Goal: Task Accomplishment & Management: Use online tool/utility

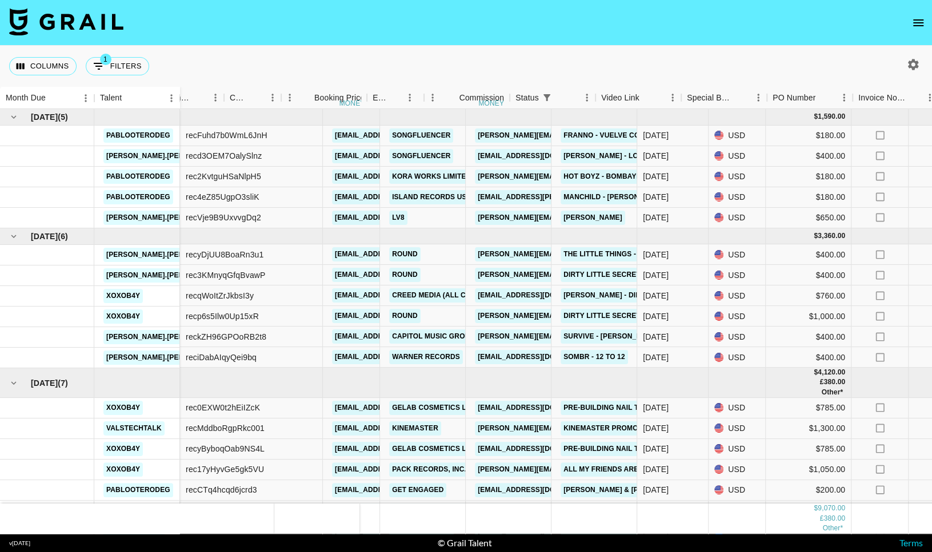
scroll to position [37, 484]
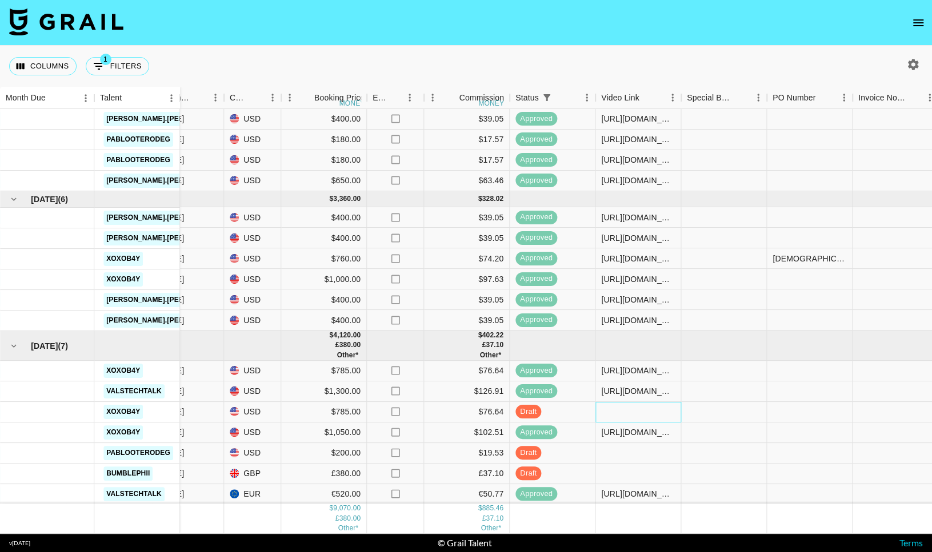
click at [629, 416] on div at bounding box center [638, 412] width 86 height 21
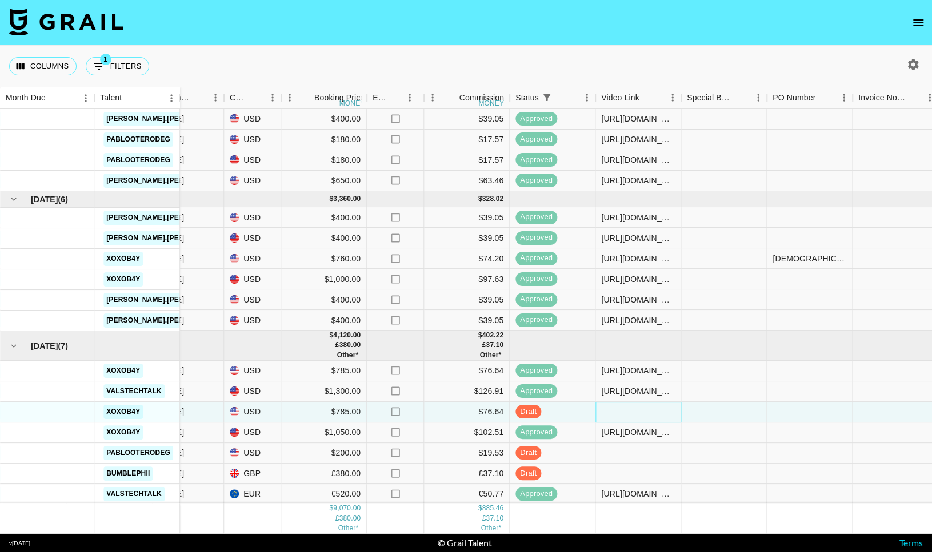
click at [629, 416] on div at bounding box center [638, 412] width 86 height 21
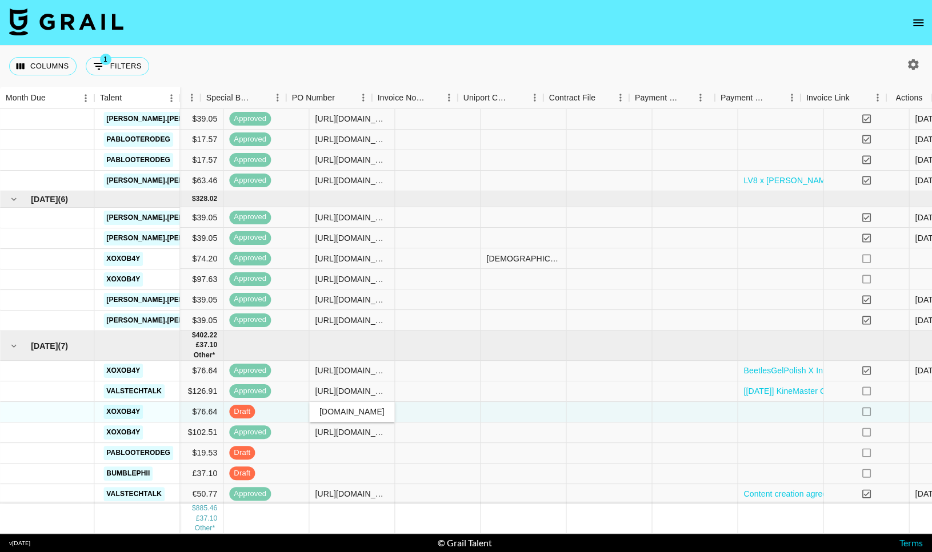
scroll to position [37, 965]
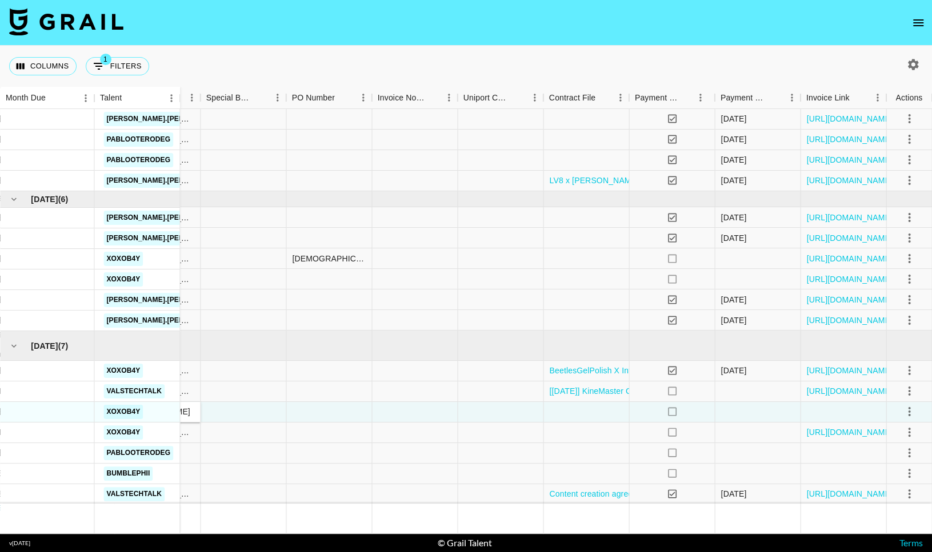
type input "[URL][DOMAIN_NAME]"
click at [910, 416] on icon "select merge strategy" at bounding box center [909, 412] width 14 height 14
click at [897, 519] on div "Approve" at bounding box center [884, 519] width 35 height 14
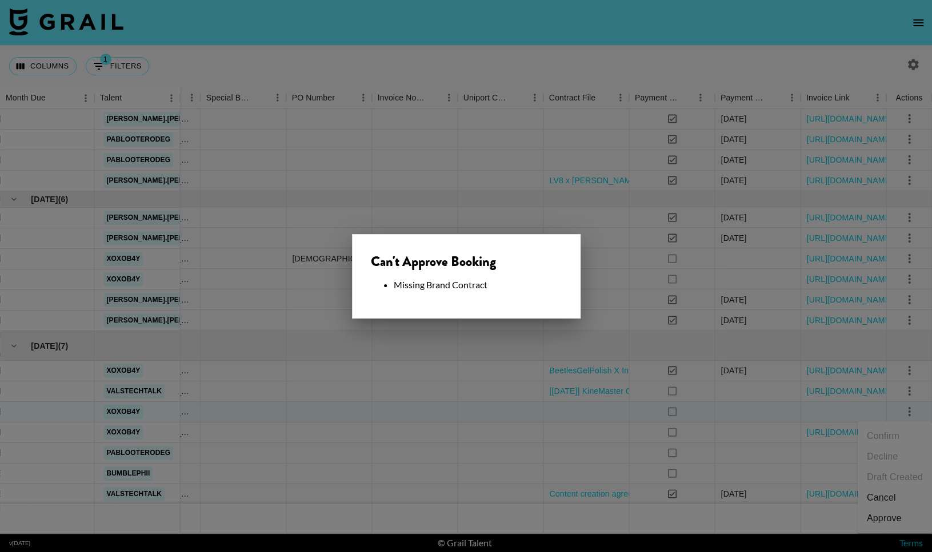
click at [458, 386] on div at bounding box center [466, 276] width 932 height 552
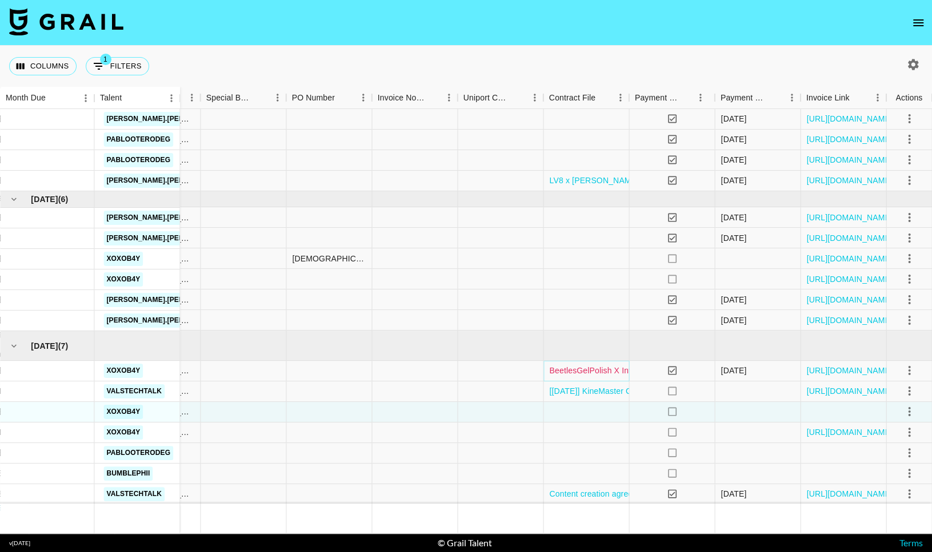
click at [595, 372] on link "BeetlesGelPolish X Influencer ([PERSON_NAME]) - Contract.pdf" at bounding box center [666, 370] width 235 height 11
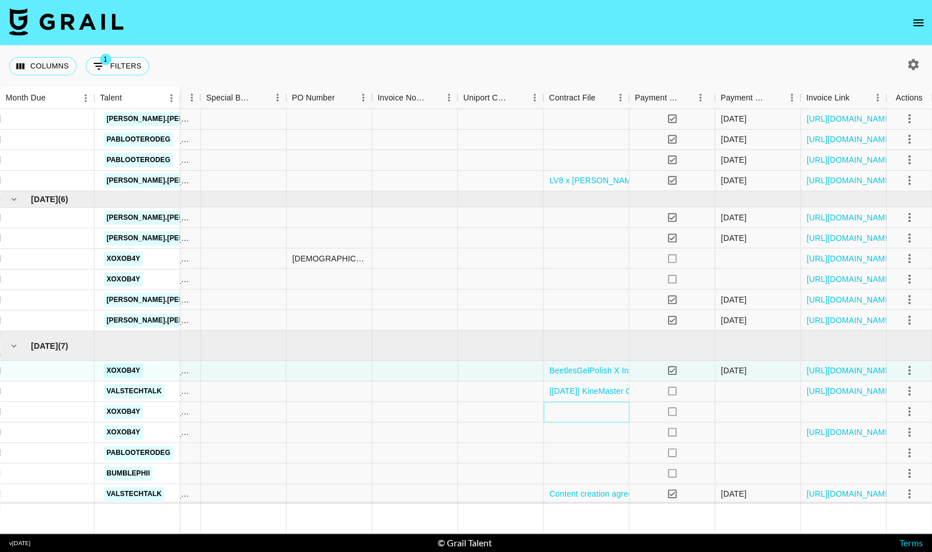
click at [597, 415] on div at bounding box center [586, 412] width 86 height 21
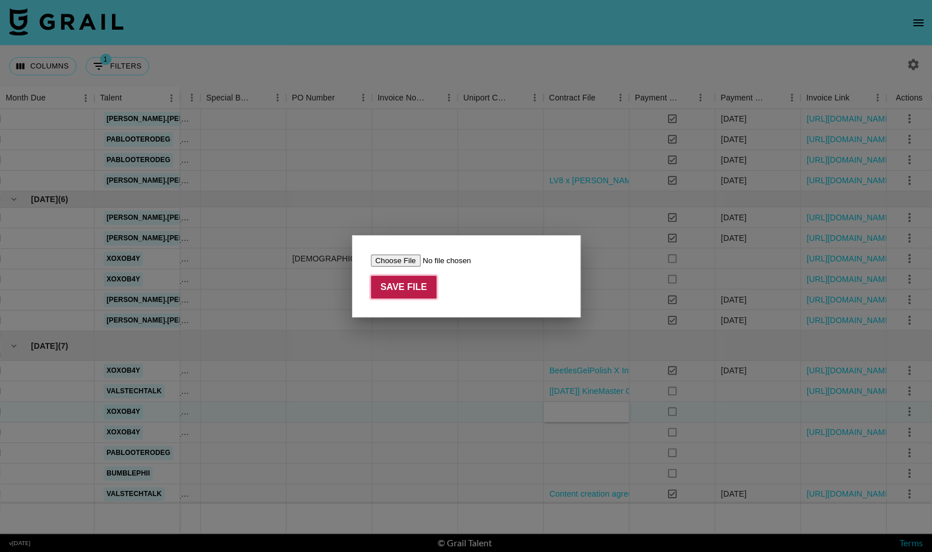
click at [411, 286] on input "Save File" at bounding box center [404, 287] width 66 height 23
click at [407, 266] on input "file" at bounding box center [443, 261] width 145 height 12
type input "C:\fakepath\VXLIP68FK5eUGVxdOwllYDmav4y11754516957945BeetlesGelPolish X Influen…"
click at [406, 289] on input "Save File" at bounding box center [404, 287] width 66 height 23
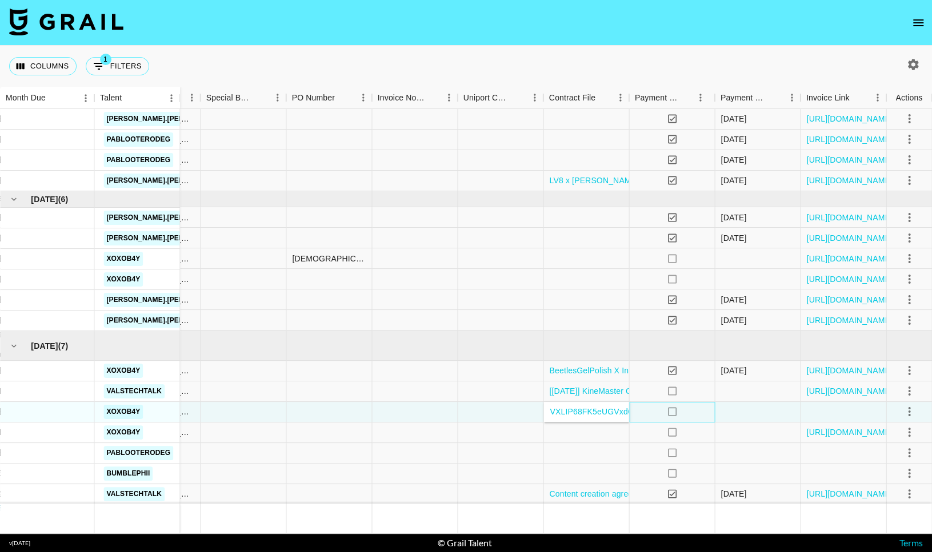
click at [647, 406] on div "no" at bounding box center [672, 412] width 86 height 21
click at [582, 415] on link "VXLIP68FK5eUGVxdOwllYDmav4y11754516957945BeetlesGelPolish X Influencer ([PERSON…" at bounding box center [762, 411] width 427 height 11
click at [912, 408] on icon "select merge strategy" at bounding box center [909, 412] width 14 height 14
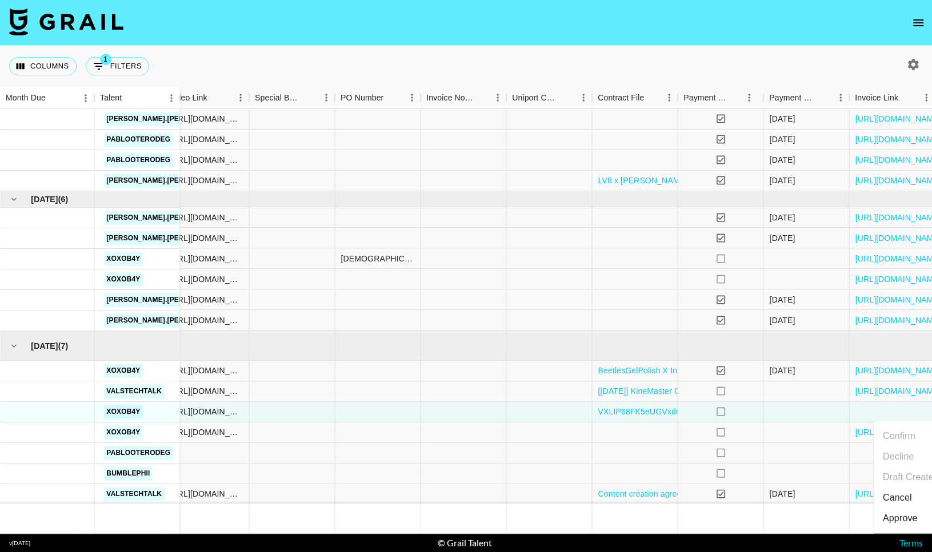
scroll to position [37, 961]
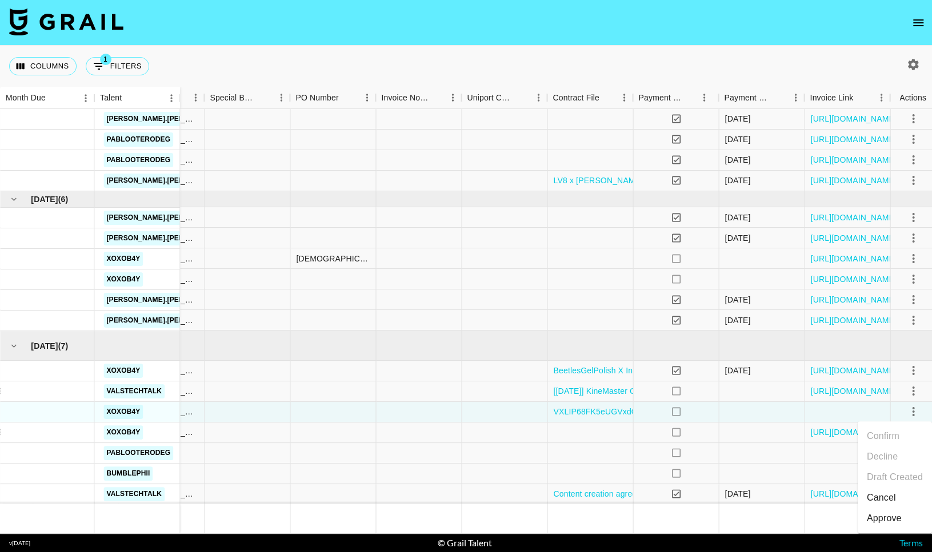
click at [872, 514] on div "Approve" at bounding box center [884, 519] width 35 height 14
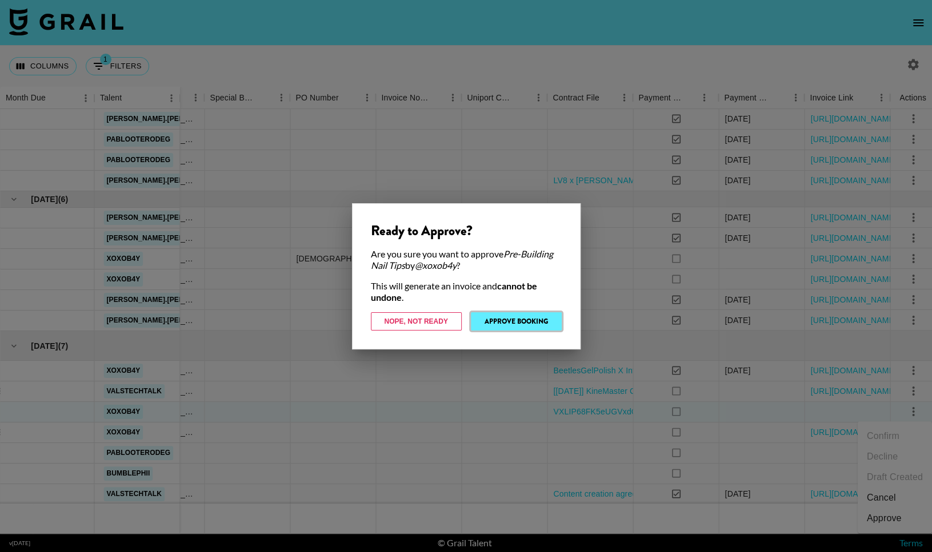
click at [539, 326] on button "Approve Booking" at bounding box center [516, 322] width 91 height 18
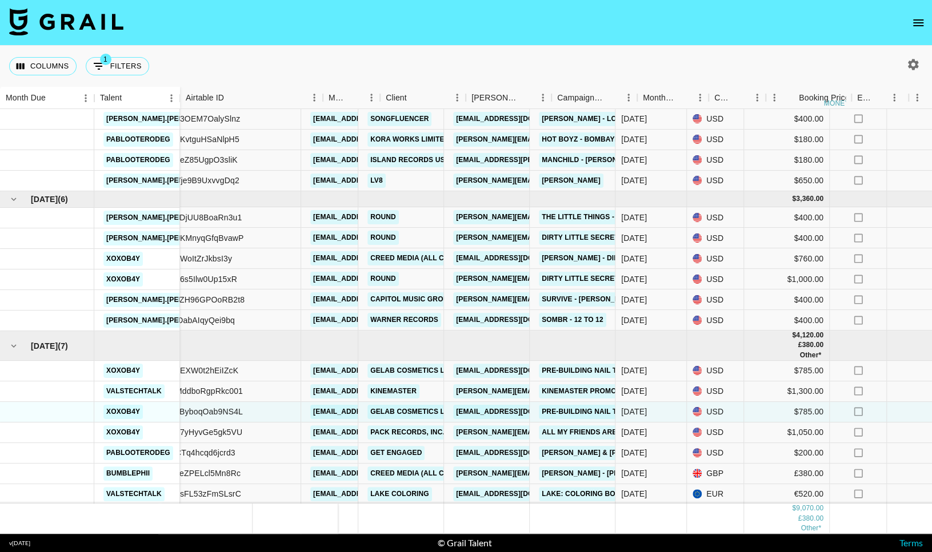
scroll to position [37, 0]
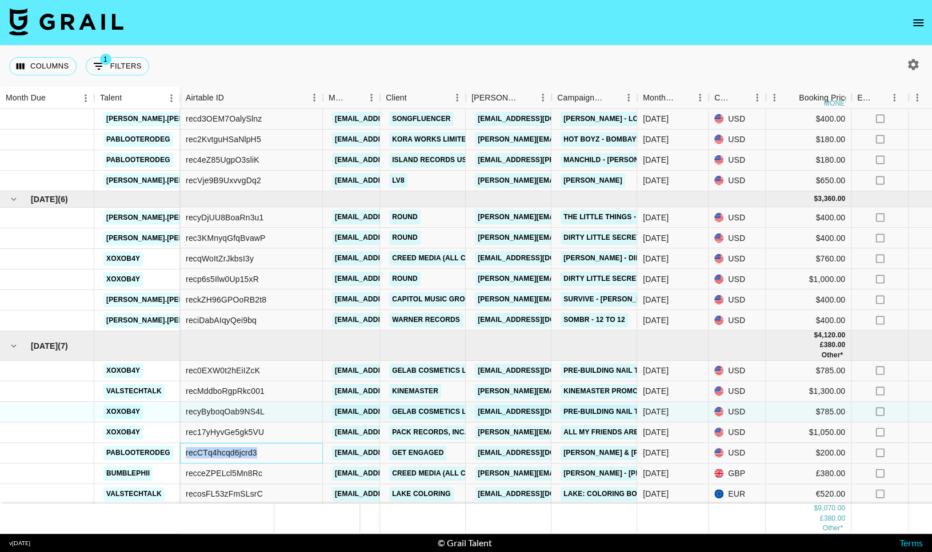
drag, startPoint x: 262, startPoint y: 454, endPoint x: 185, endPoint y: 456, distance: 77.2
click at [185, 456] on div "recCTq4hcqd6jcrd3" at bounding box center [251, 453] width 143 height 21
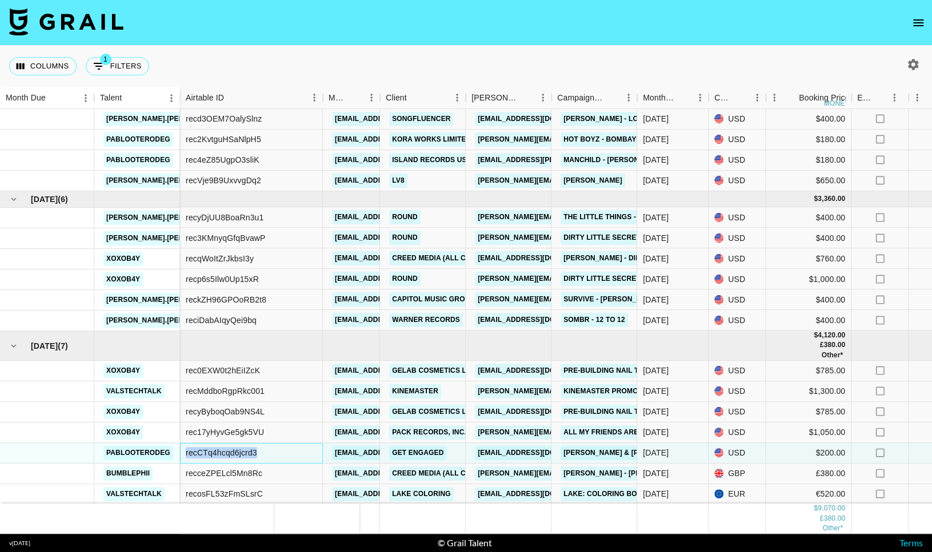
copy div "recCTq4hcqd6jcrd3"
